Goal: Find specific page/section: Find specific page/section

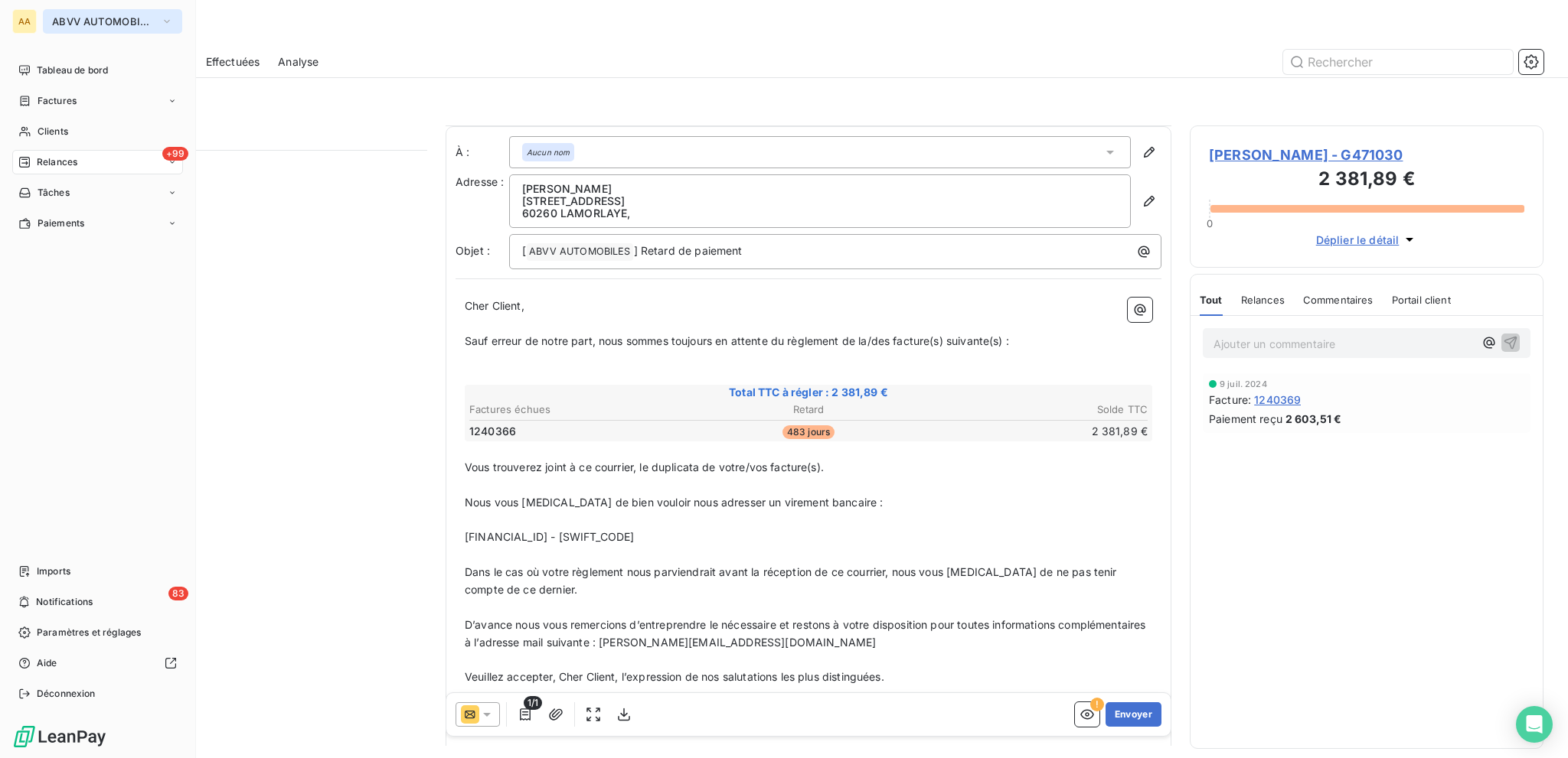
scroll to position [77, 0]
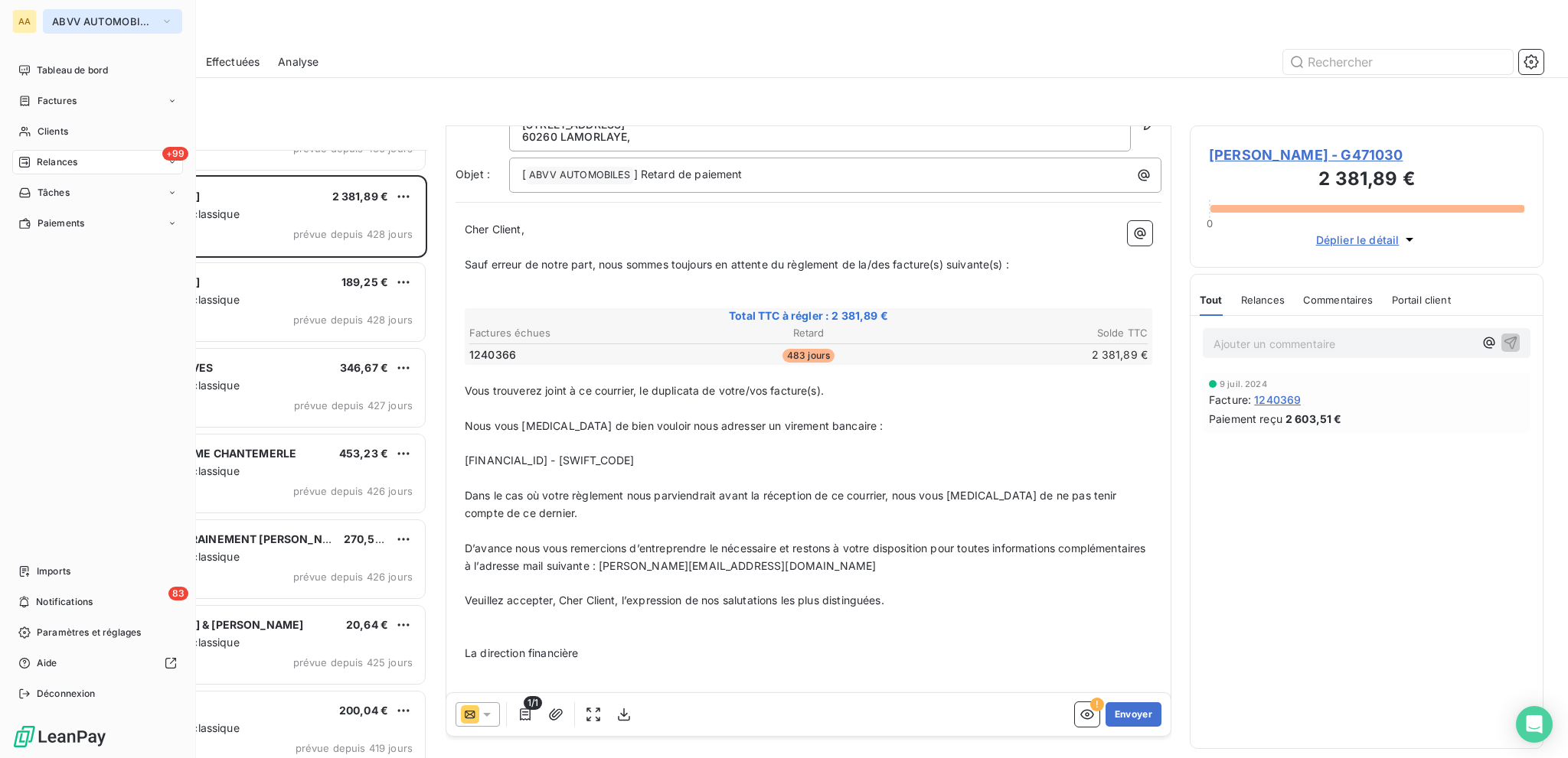
click at [93, 27] on span "ABVV AUTOMOBILES" at bounding box center [103, 21] width 103 height 12
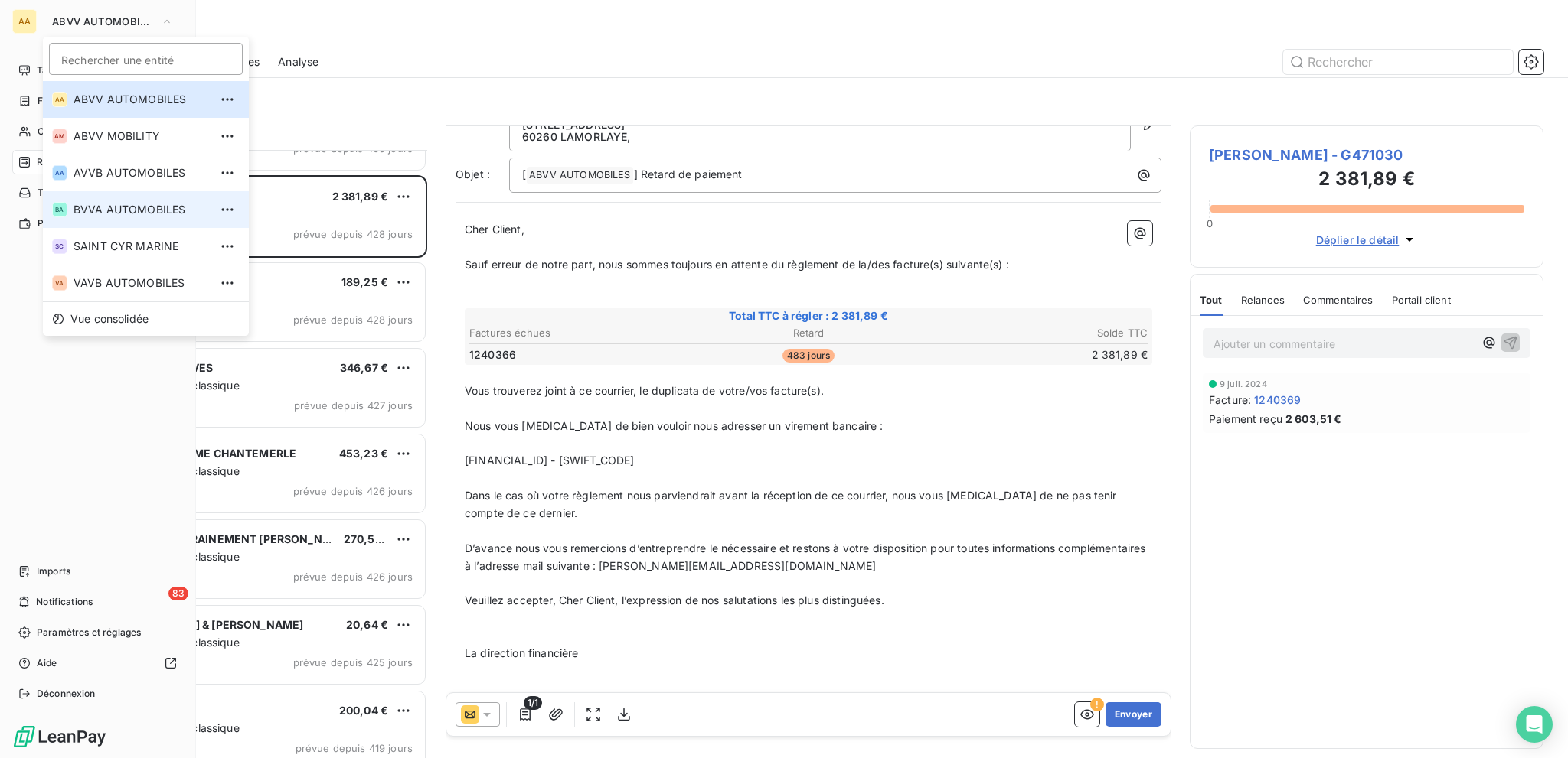
click at [130, 209] on span "BVVA AUTOMOBILES" at bounding box center [140, 210] width 136 height 15
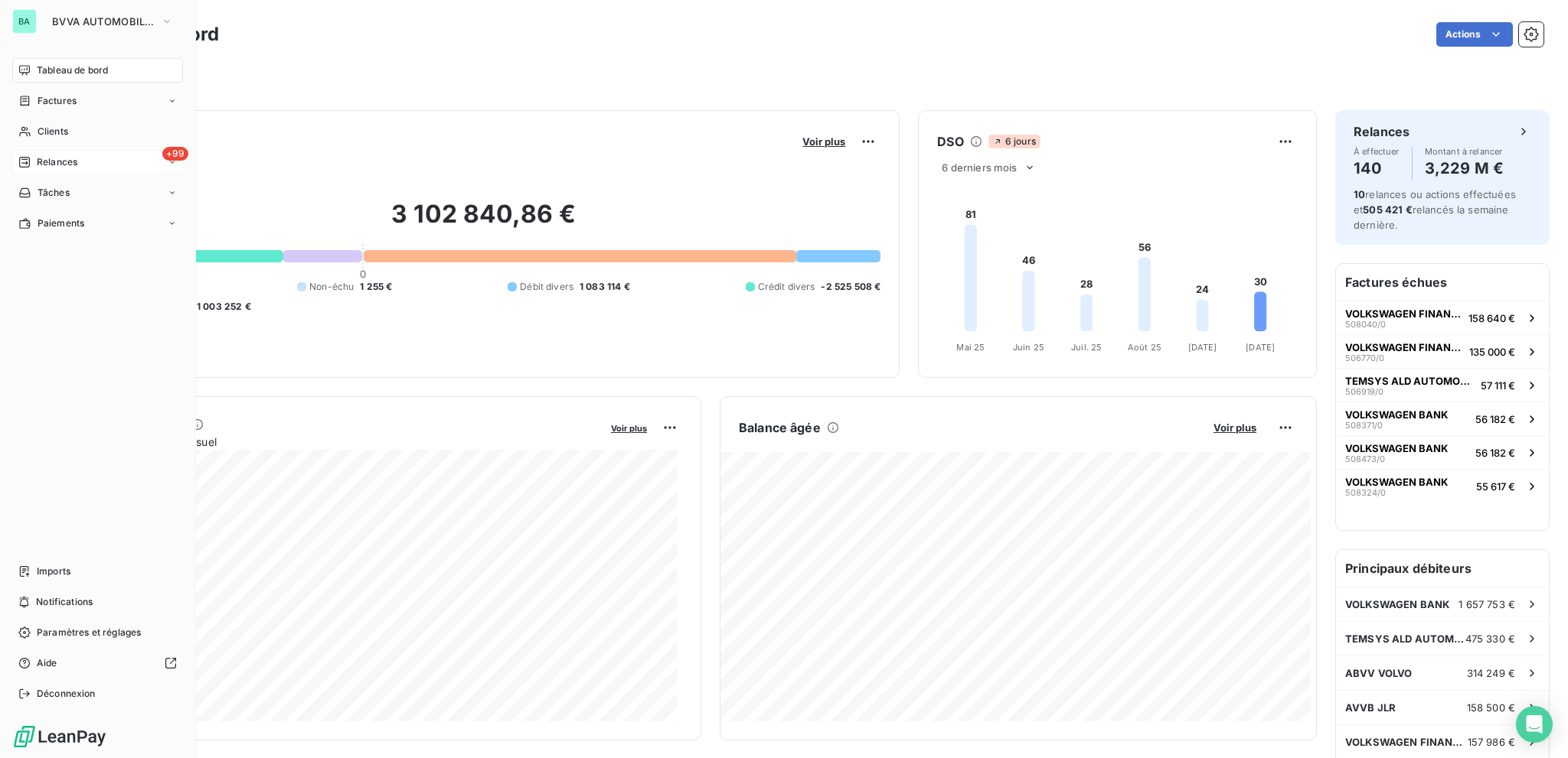
click at [83, 157] on div "+99 Relances" at bounding box center [98, 162] width 171 height 25
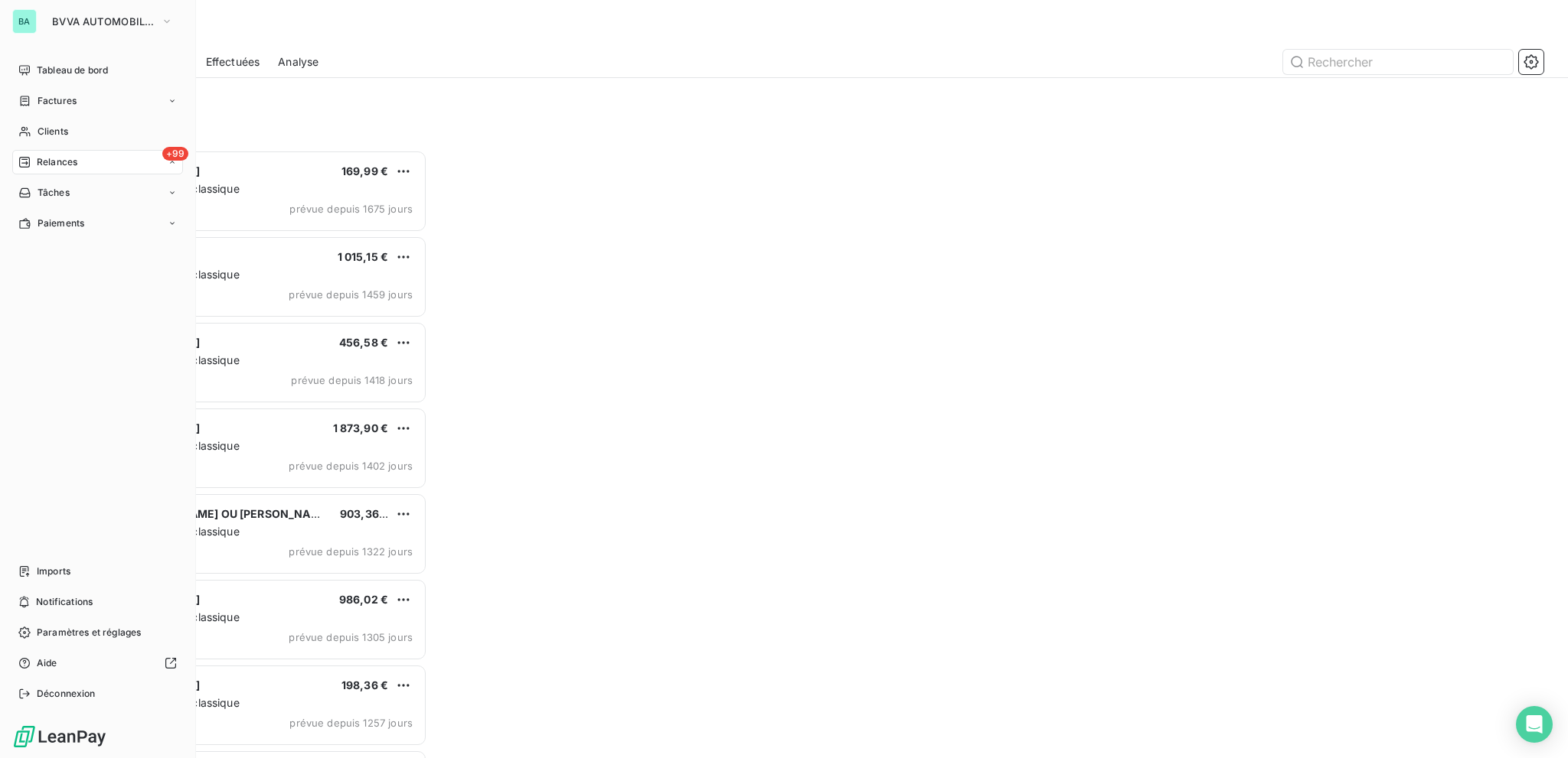
scroll to position [597, 342]
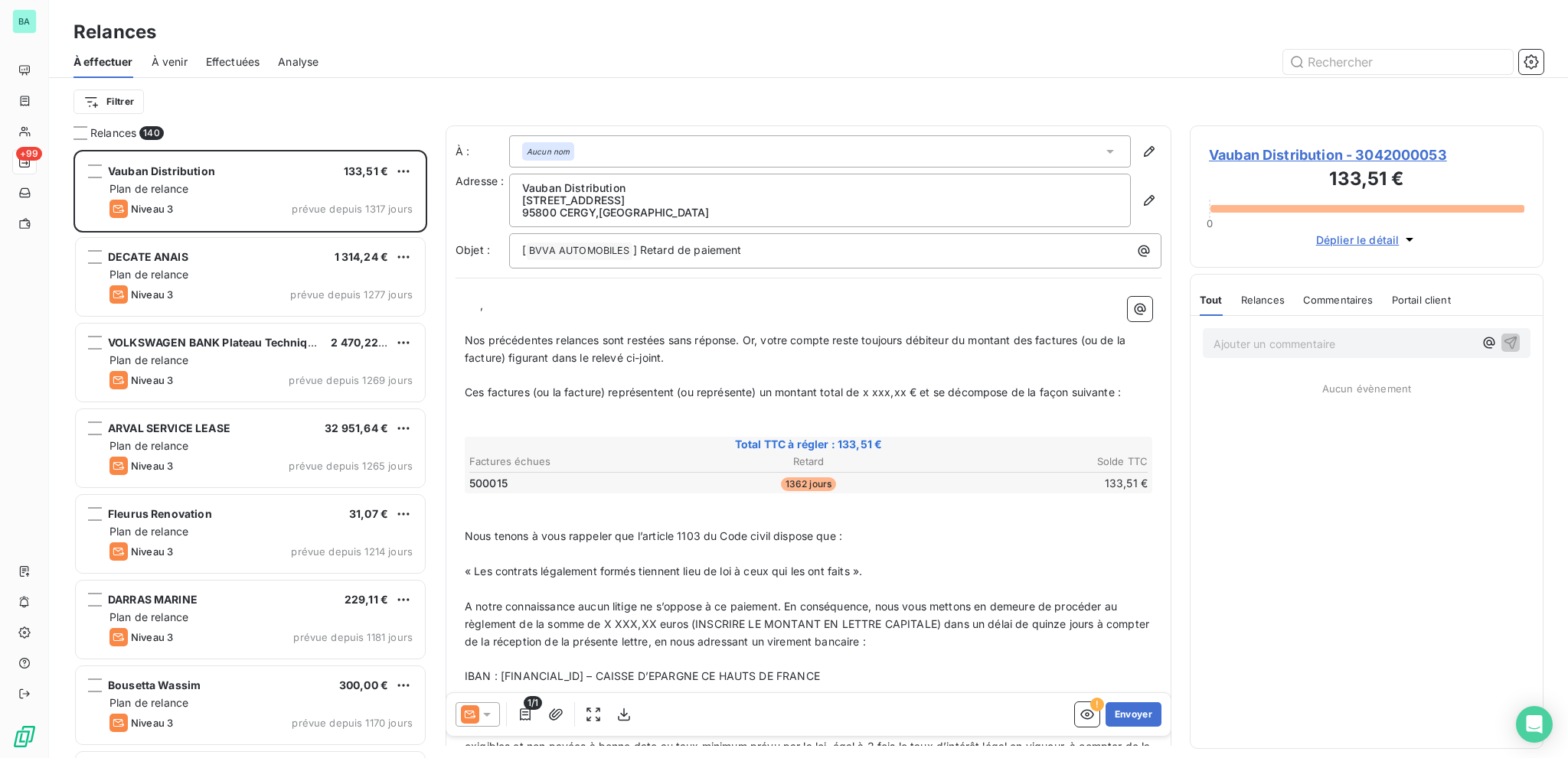
click at [228, 55] on span "Effectuées" at bounding box center [233, 62] width 54 height 15
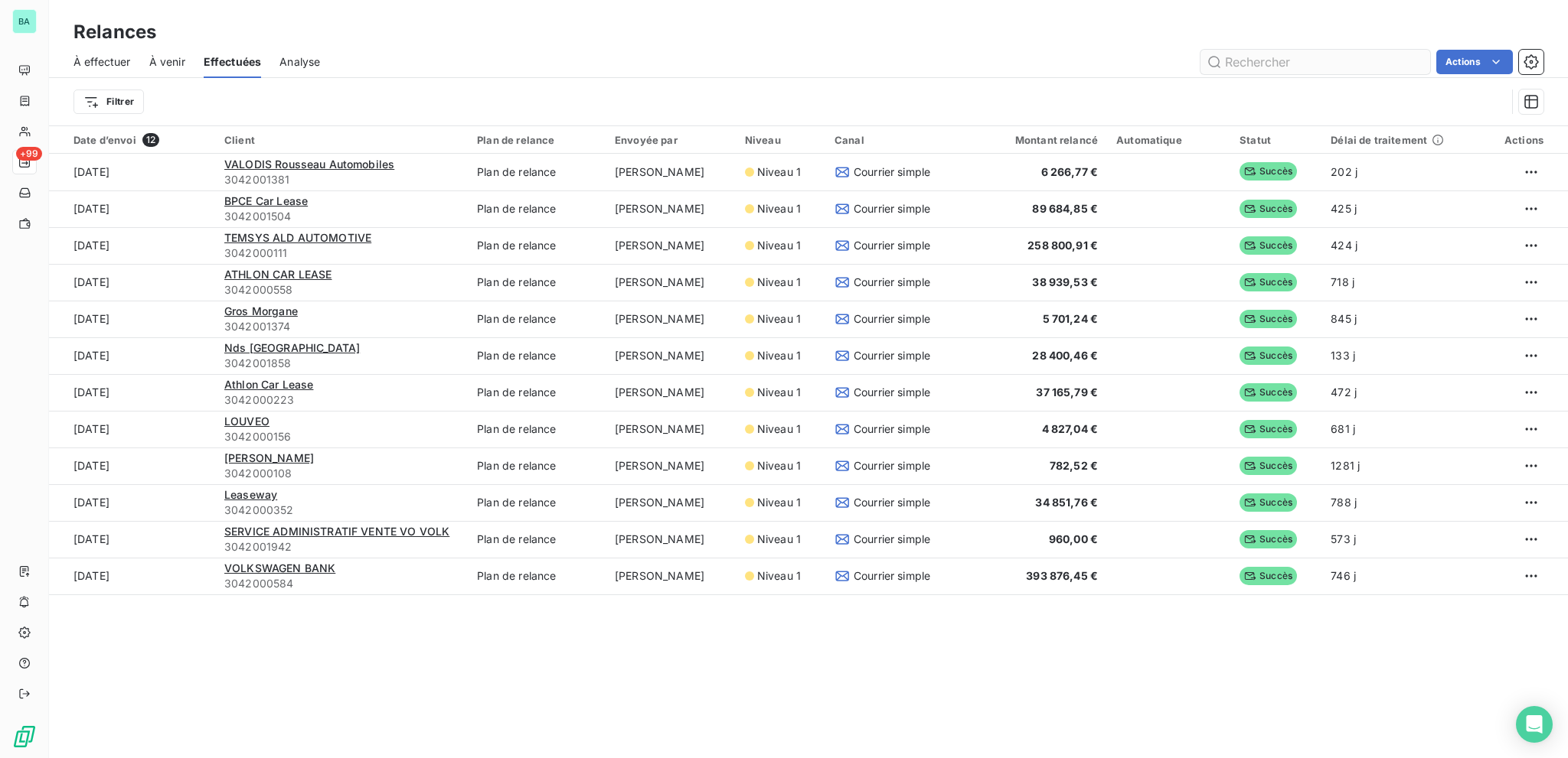
click at [1335, 70] on input "text" at bounding box center [1316, 62] width 230 height 25
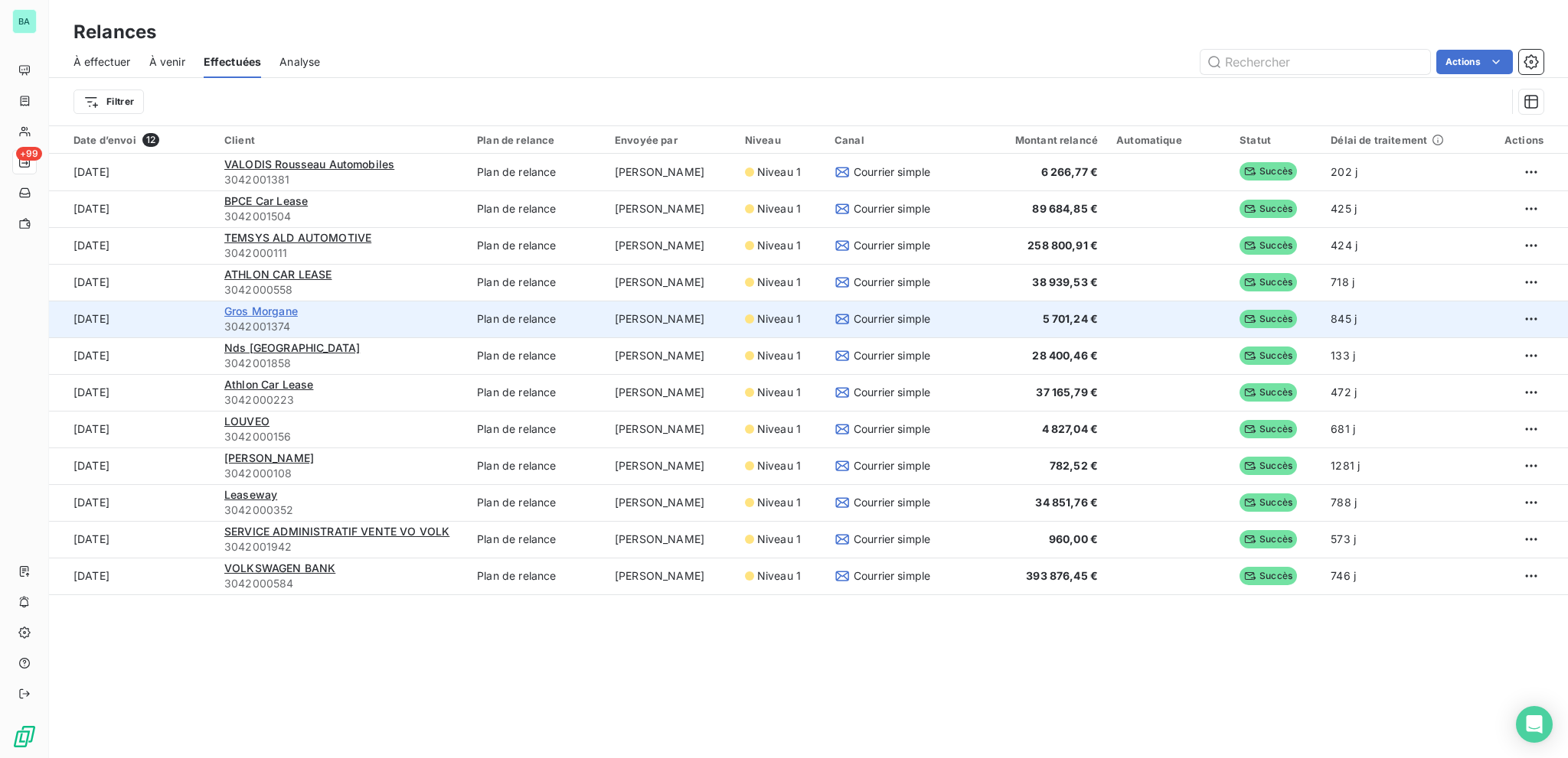
click at [258, 308] on span "Gros Morgane" at bounding box center [260, 311] width 73 height 13
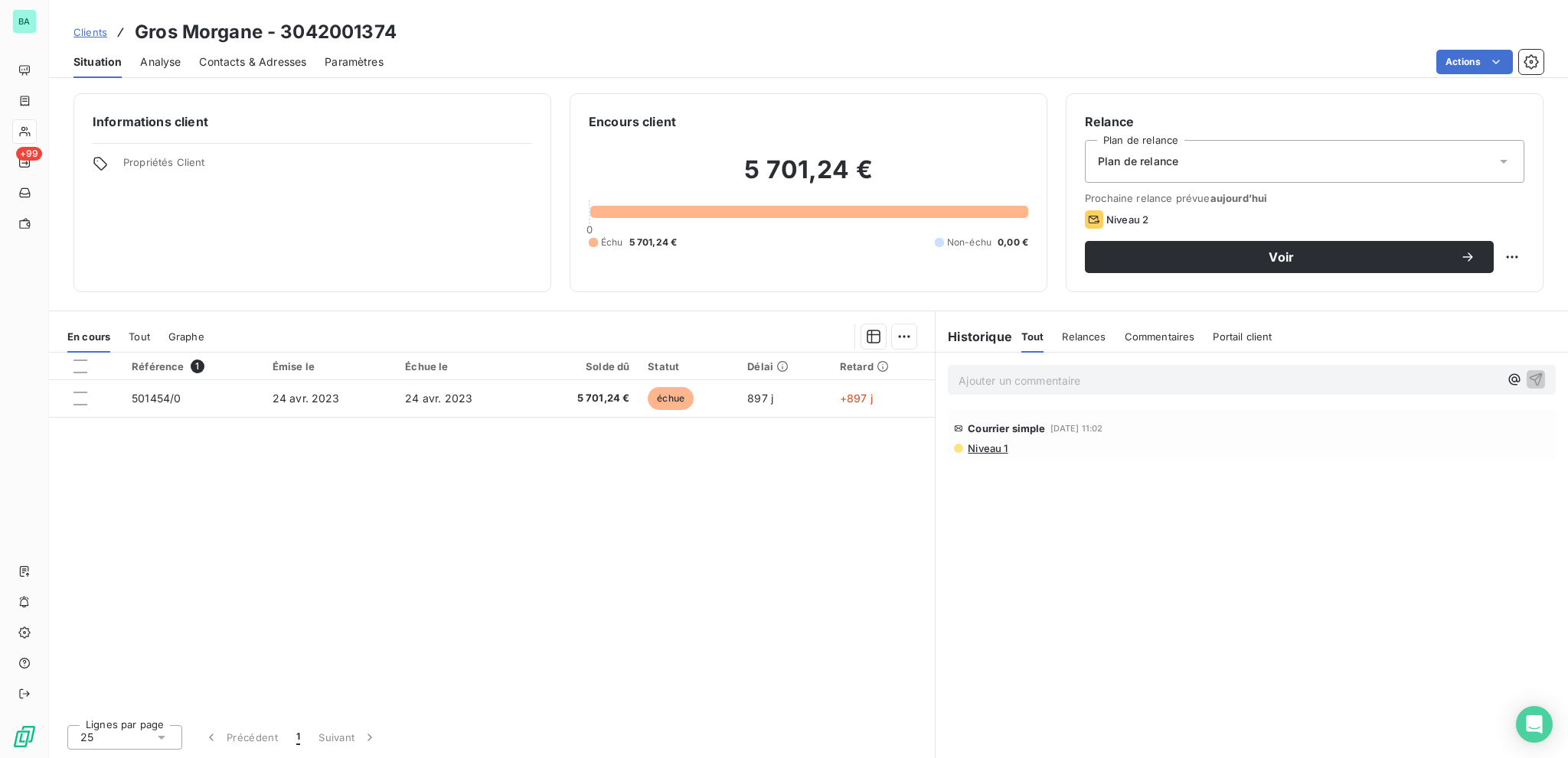
click at [966, 445] on span "Niveau 1" at bounding box center [987, 448] width 42 height 12
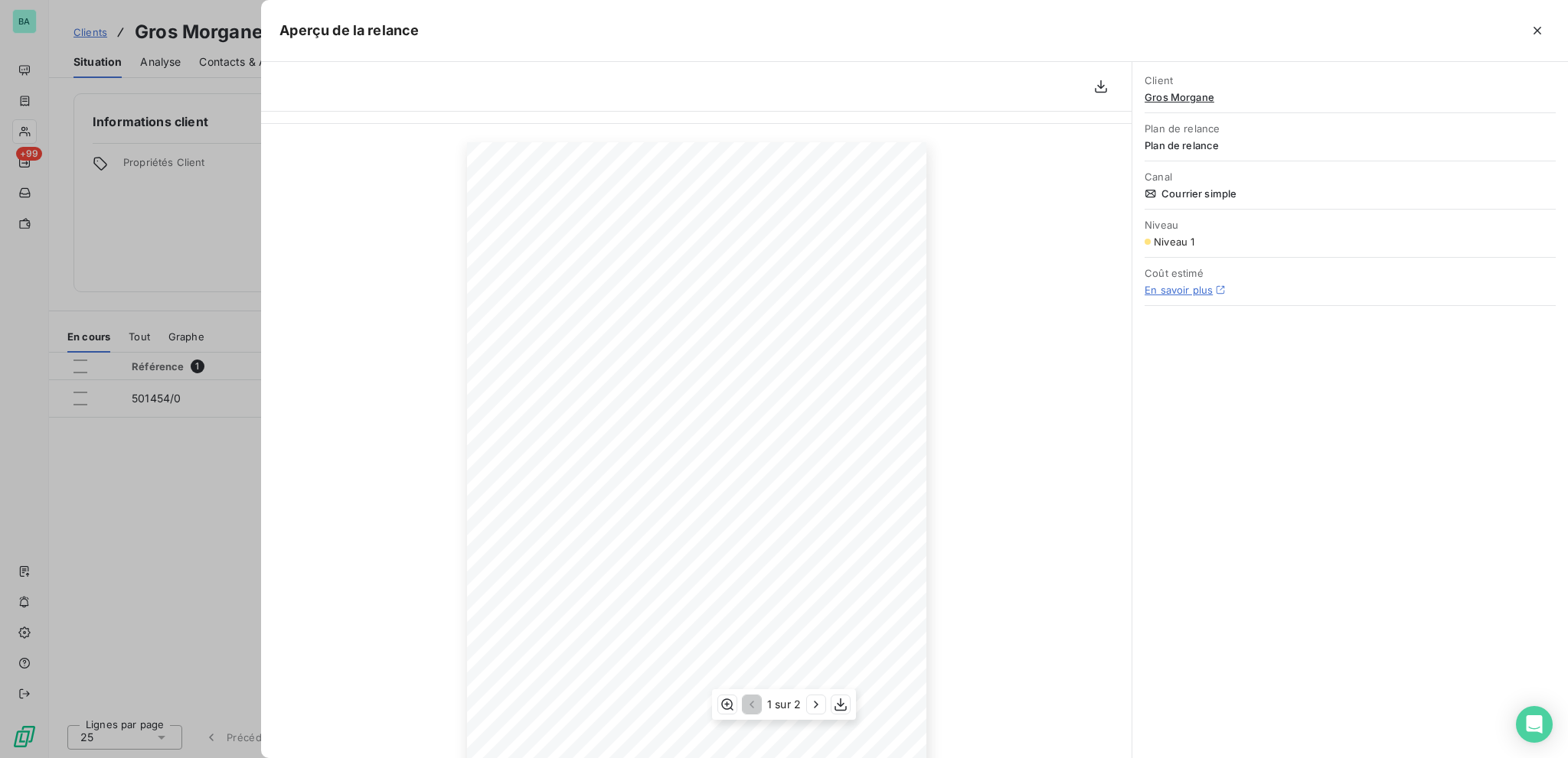
scroll to position [92, 0]
click at [809, 701] on icon "button" at bounding box center [816, 705] width 15 height 15
click at [1535, 31] on icon "button" at bounding box center [1537, 30] width 15 height 15
